Goal: Task Accomplishment & Management: Manage account settings

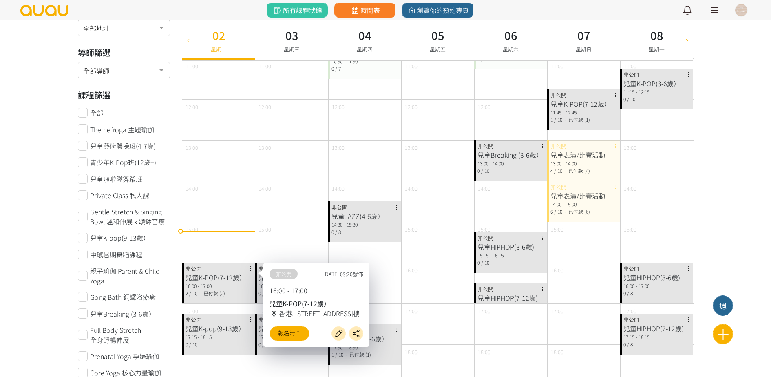
scroll to position [153, 0]
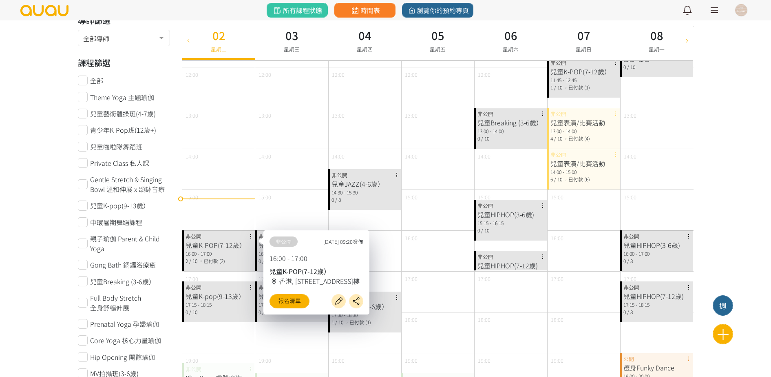
click at [226, 332] on div "18:00" at bounding box center [218, 332] width 73 height 41
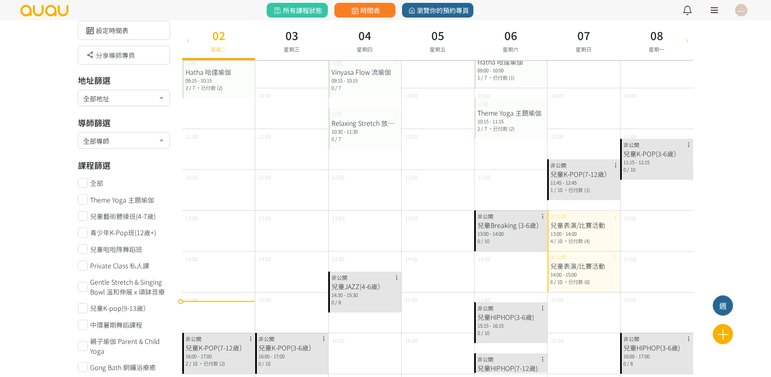
scroll to position [0, 0]
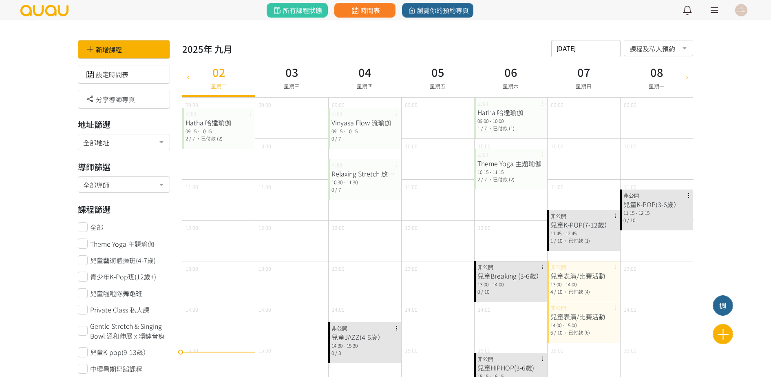
drag, startPoint x: 742, startPoint y: 8, endPoint x: 740, endPoint y: 11, distance: 4.7
click at [744, 8] on div at bounding box center [741, 10] width 12 height 12
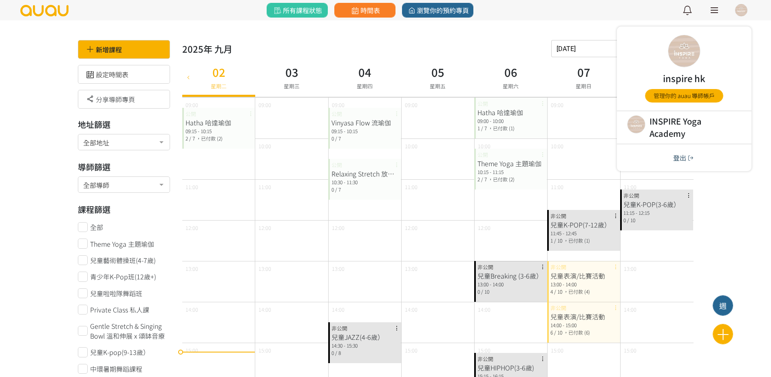
click at [681, 160] on button "登出" at bounding box center [684, 157] width 27 height 11
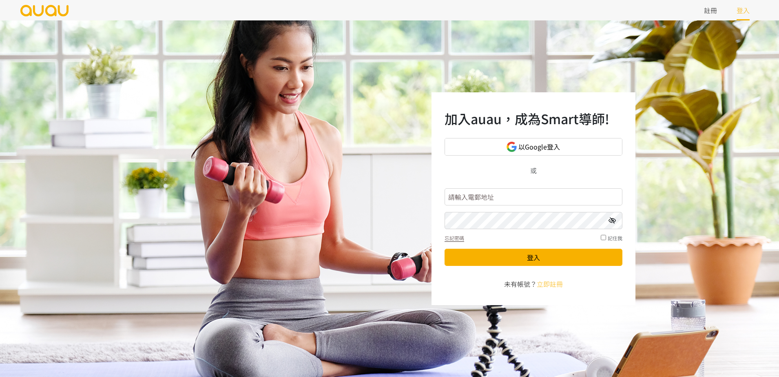
type input "inspirehk@outlook.com"
click at [511, 199] on input "inspirehk@outlook.com" at bounding box center [534, 196] width 178 height 17
click at [553, 195] on input "inspirehk@outlook.com" at bounding box center [534, 196] width 178 height 17
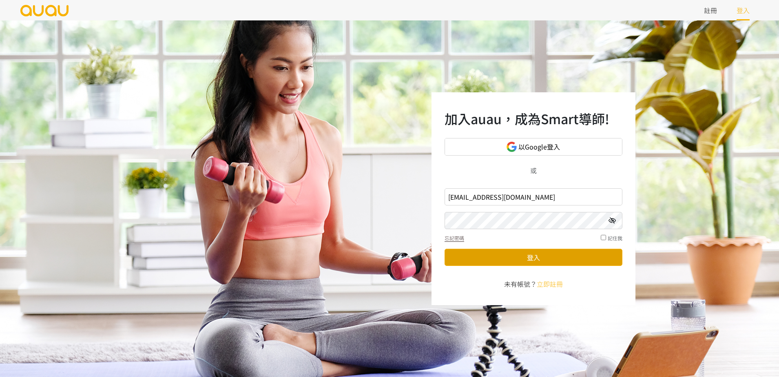
click at [452, 261] on button "登入" at bounding box center [534, 256] width 178 height 17
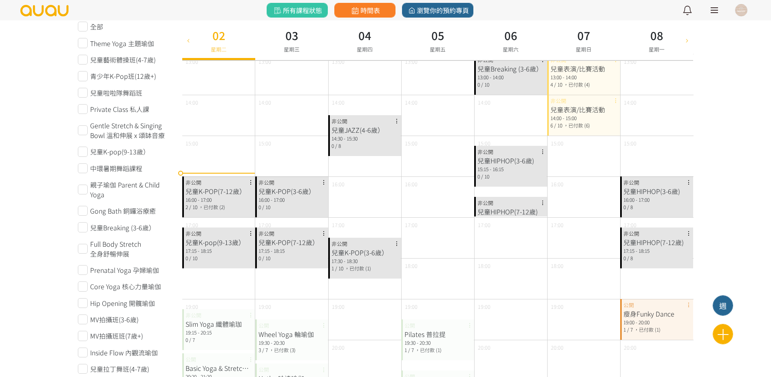
scroll to position [204, 0]
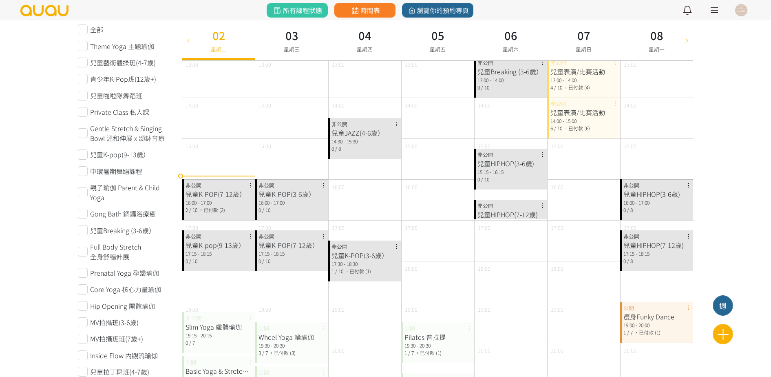
click at [224, 208] on span "，已付款 (2)" at bounding box center [212, 209] width 27 height 7
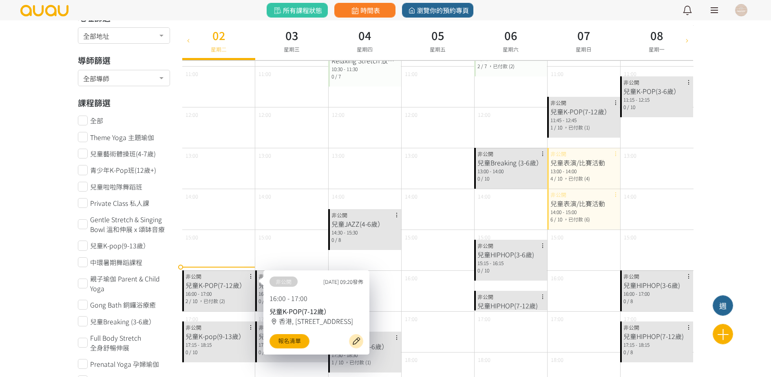
scroll to position [0, 0]
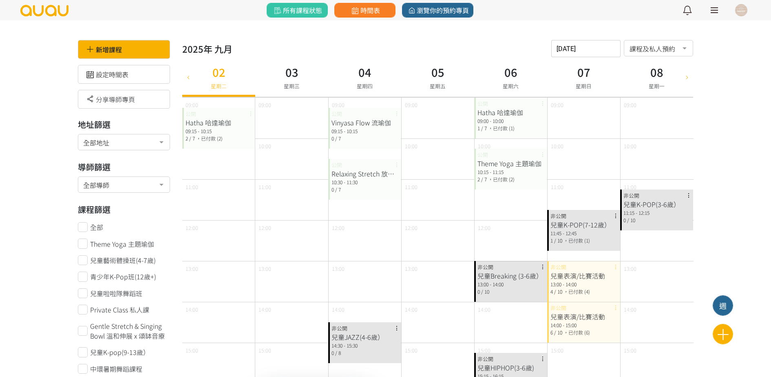
drag, startPoint x: 210, startPoint y: 143, endPoint x: 210, endPoint y: 148, distance: 4.9
click at [210, 143] on div "Hatha 哈達瑜伽 09:15 - 10:15 2 / 7 ，已付款 (2) 公開" at bounding box center [218, 128] width 73 height 41
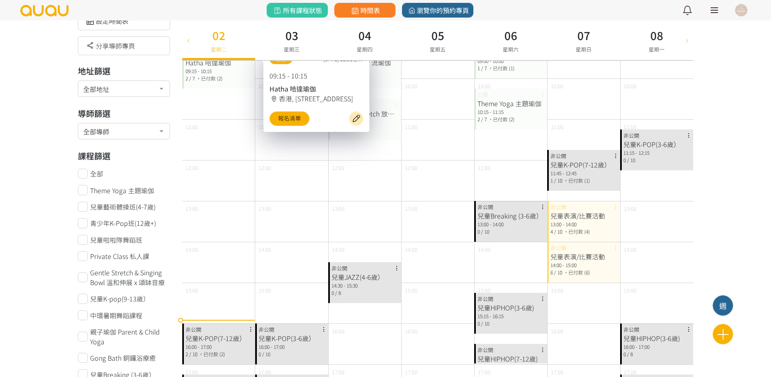
scroll to position [153, 0]
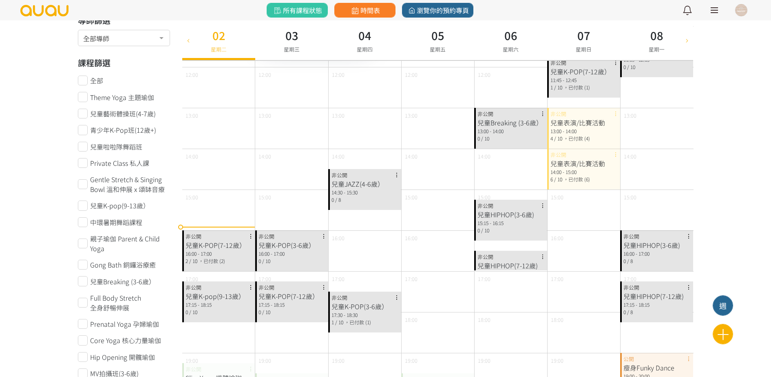
click at [238, 242] on div "兒童K-POP(7-12歲）" at bounding box center [219, 245] width 66 height 10
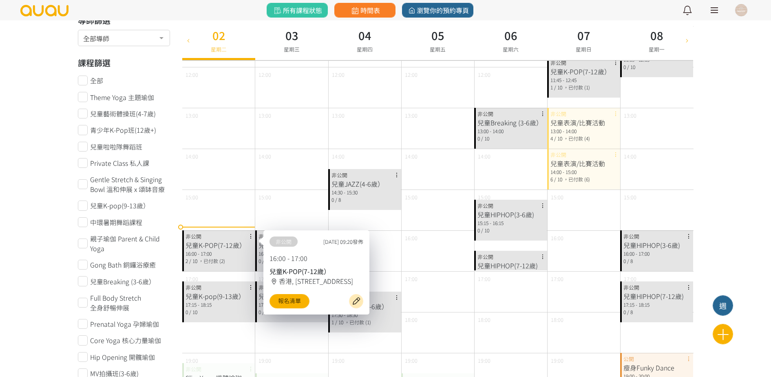
click at [231, 294] on div "兒童K-pop(9-13歲）" at bounding box center [219, 296] width 66 height 10
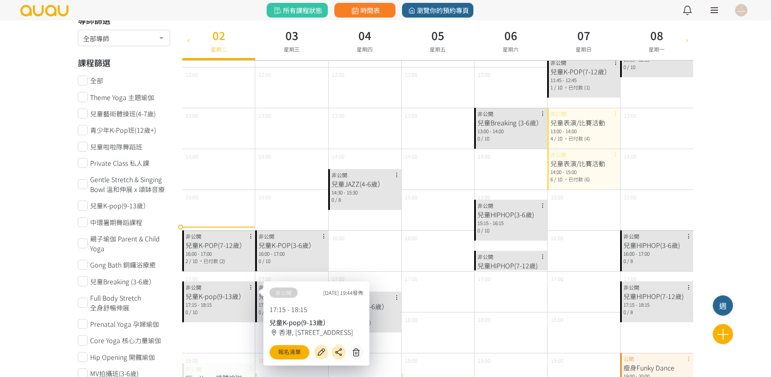
click at [230, 257] on div "2 / 10 ，已付款 (2)" at bounding box center [219, 260] width 66 height 7
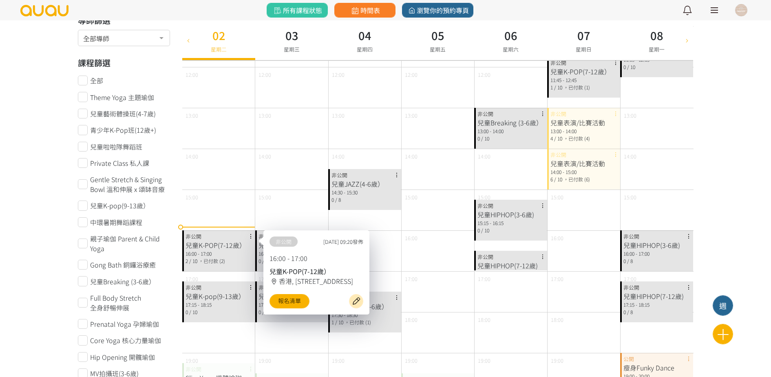
click at [233, 288] on div "兒童K-pop(9-13歲） 17:15 - 18:15 0 / 10 非公開" at bounding box center [218, 301] width 73 height 41
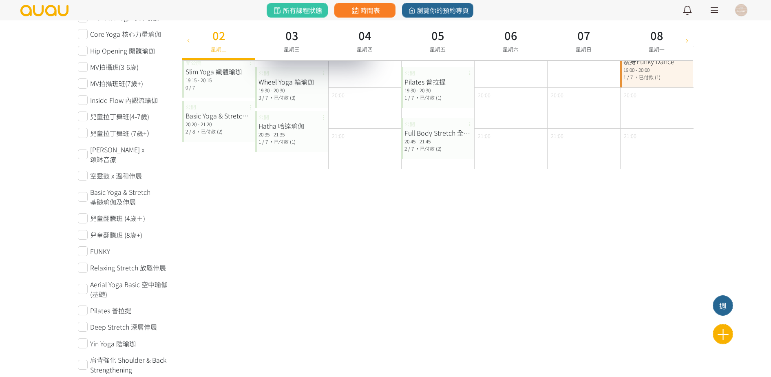
scroll to position [255, 0]
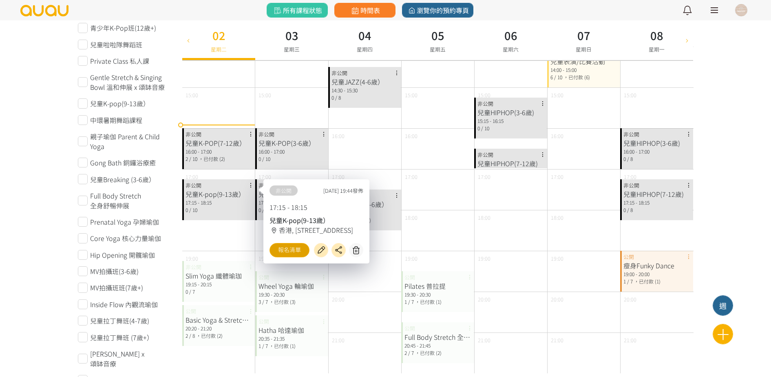
click at [292, 255] on link "報名清單" at bounding box center [290, 250] width 40 height 14
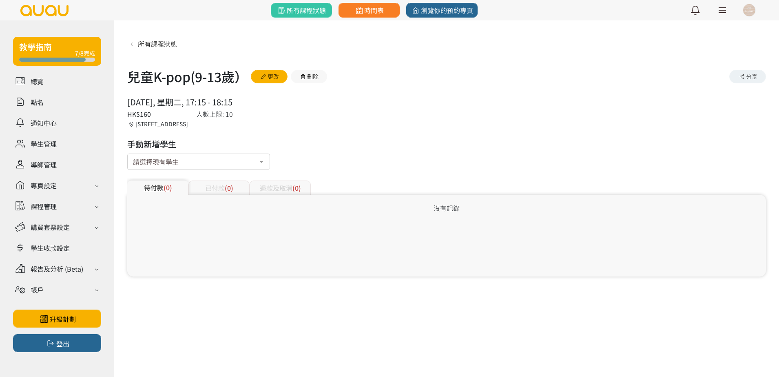
click at [210, 192] on div "已付款 (0)" at bounding box center [218, 187] width 61 height 14
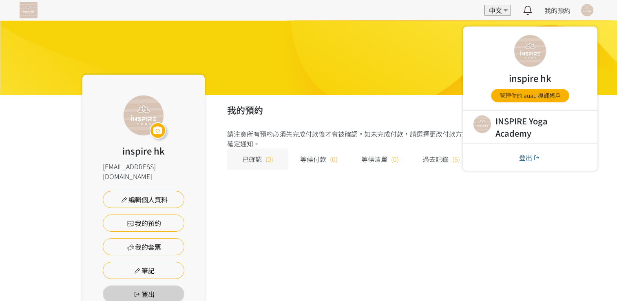
scroll to position [11, 0]
